Goal: Task Accomplishment & Management: Manage account settings

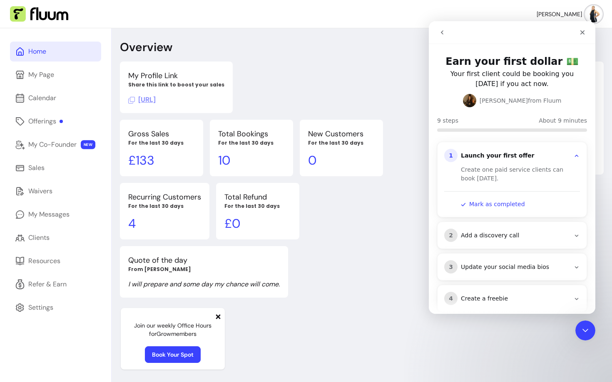
click at [42, 110] on div "Home My Page Calendar Offerings My Co-Founder NEW Sales Waivers My Messages Cli…" at bounding box center [55, 219] width 111 height 382
click at [44, 119] on div "Offerings" at bounding box center [45, 122] width 35 height 10
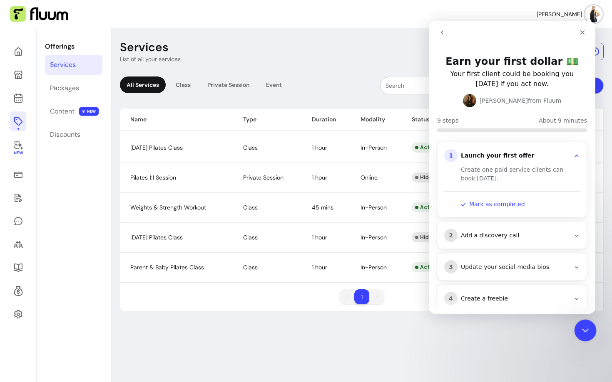
click at [585, 331] on icon "Close Intercom Messenger" at bounding box center [584, 330] width 10 height 10
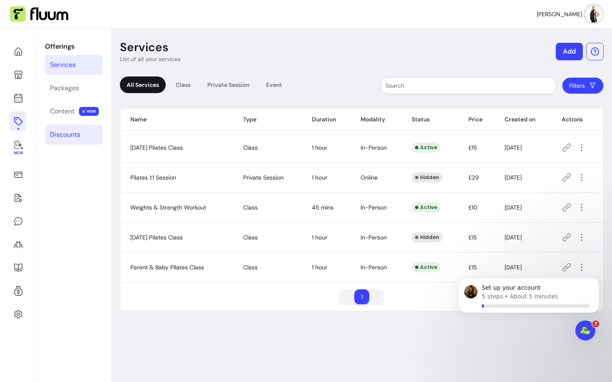
click at [63, 131] on div "Discounts" at bounding box center [65, 135] width 30 height 10
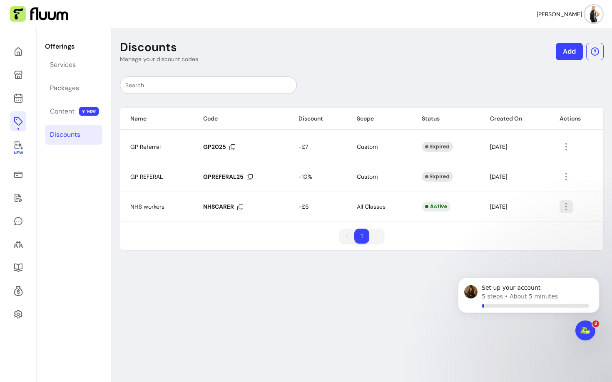
click at [569, 208] on icon "button" at bounding box center [566, 207] width 10 height 10
click at [518, 222] on span "Amend" at bounding box center [536, 226] width 61 height 8
select select "*****"
select select "***"
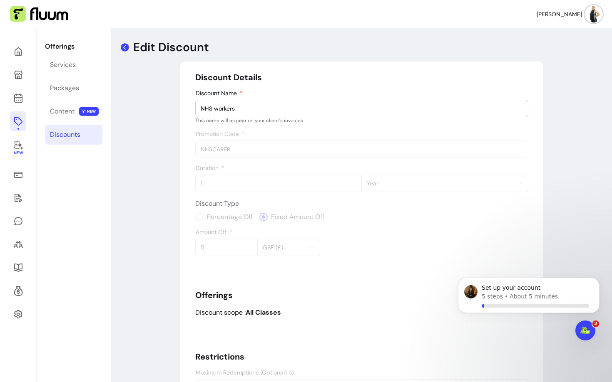
click at [127, 44] on icon at bounding box center [125, 47] width 10 height 10
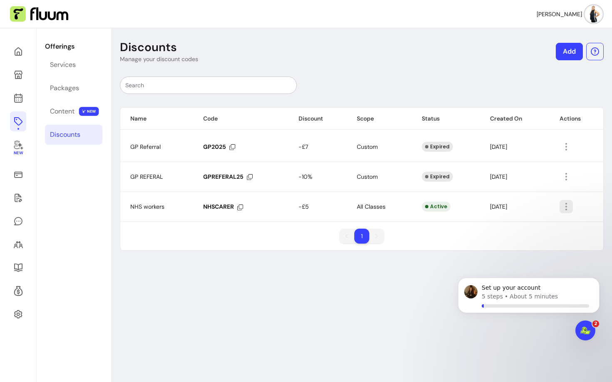
click at [569, 209] on icon "button" at bounding box center [566, 207] width 10 height 10
click at [462, 243] on div "1 1" at bounding box center [361, 240] width 483 height 22
click at [575, 54] on link "Add" at bounding box center [568, 51] width 27 height 17
